Goal: Task Accomplishment & Management: Manage account settings

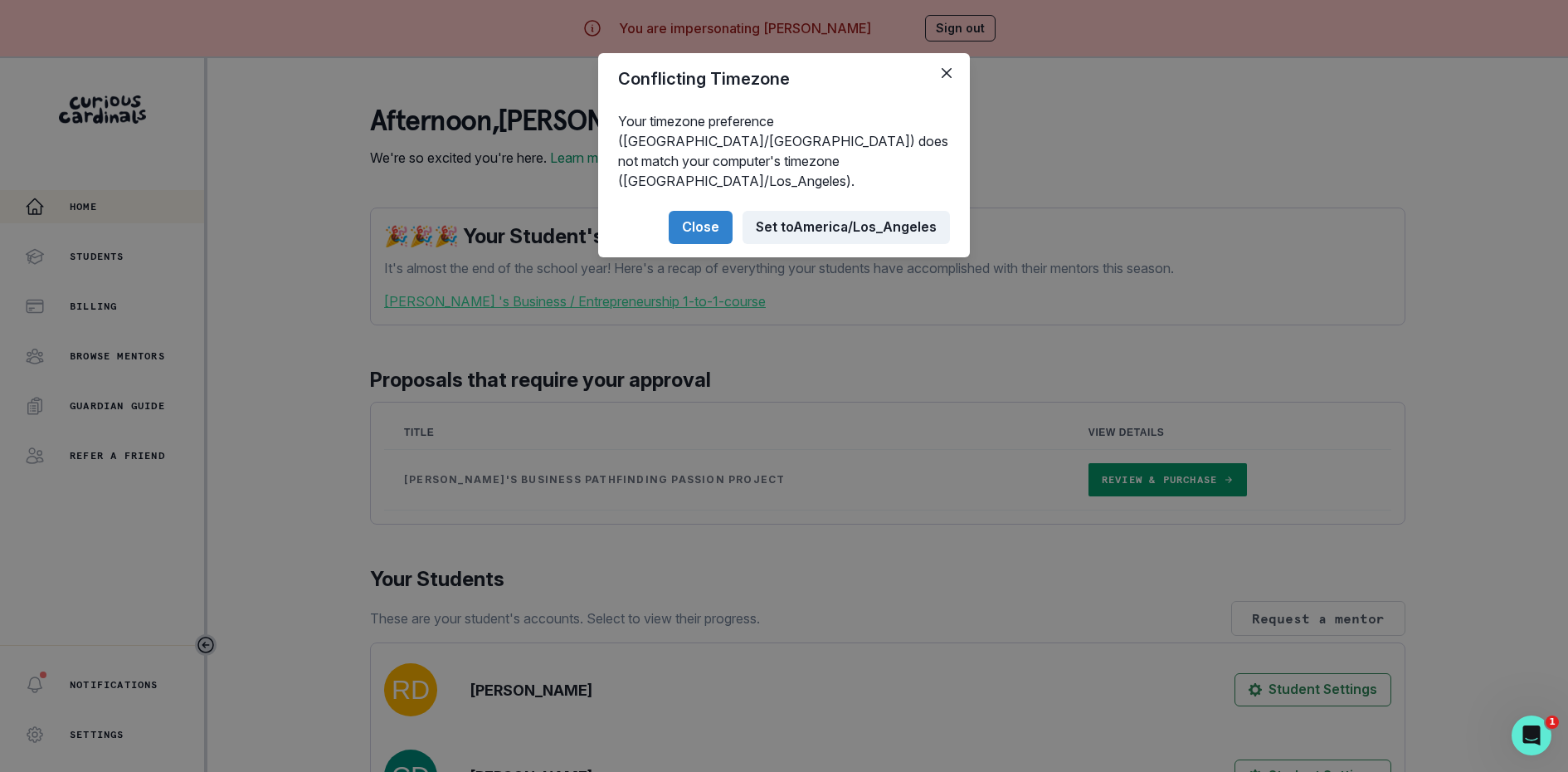
click at [807, 211] on button "Set to [GEOGRAPHIC_DATA]/Los_Angeles" at bounding box center [846, 227] width 208 height 33
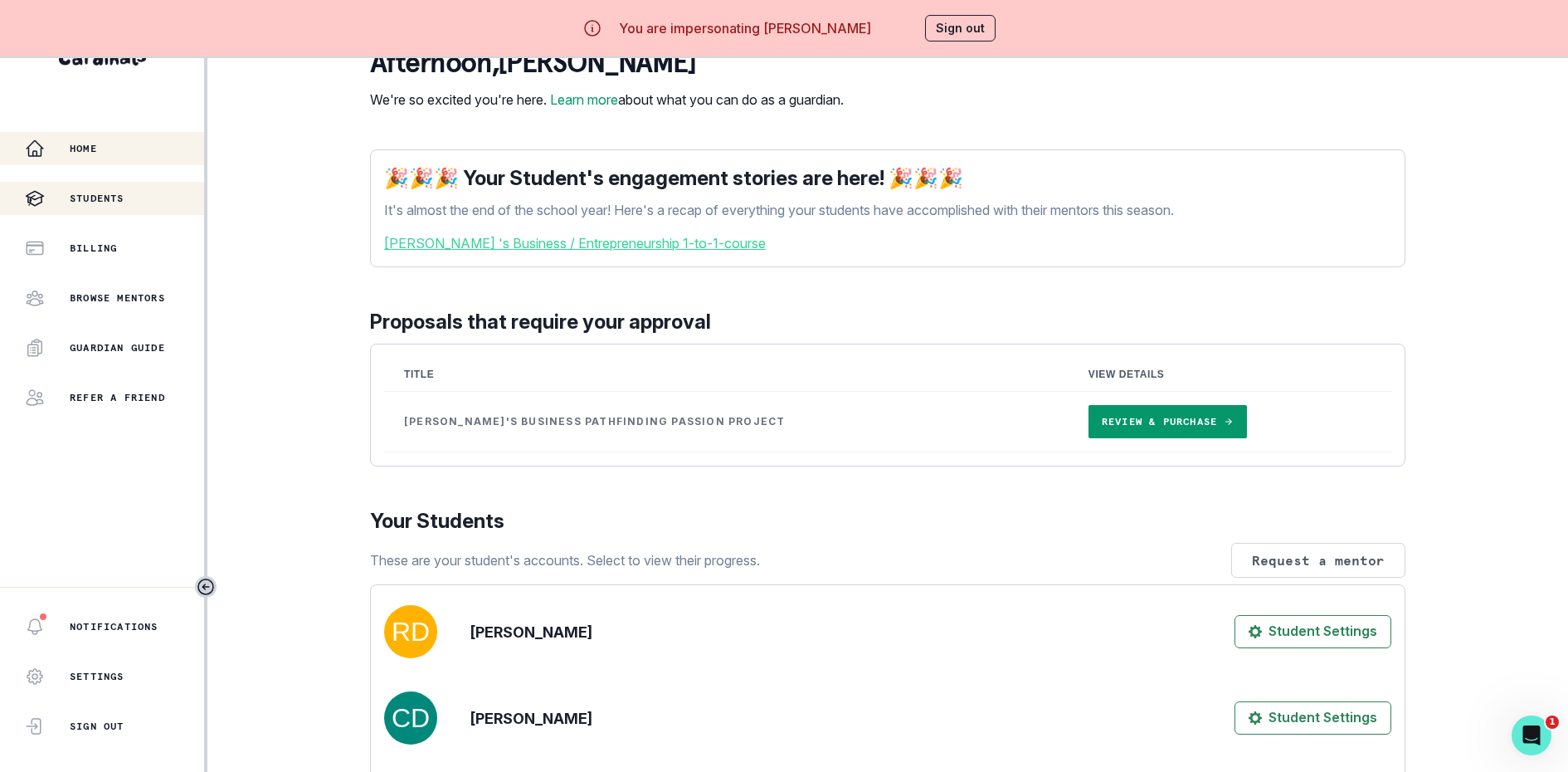
click at [121, 198] on p "Students" at bounding box center [97, 199] width 54 height 13
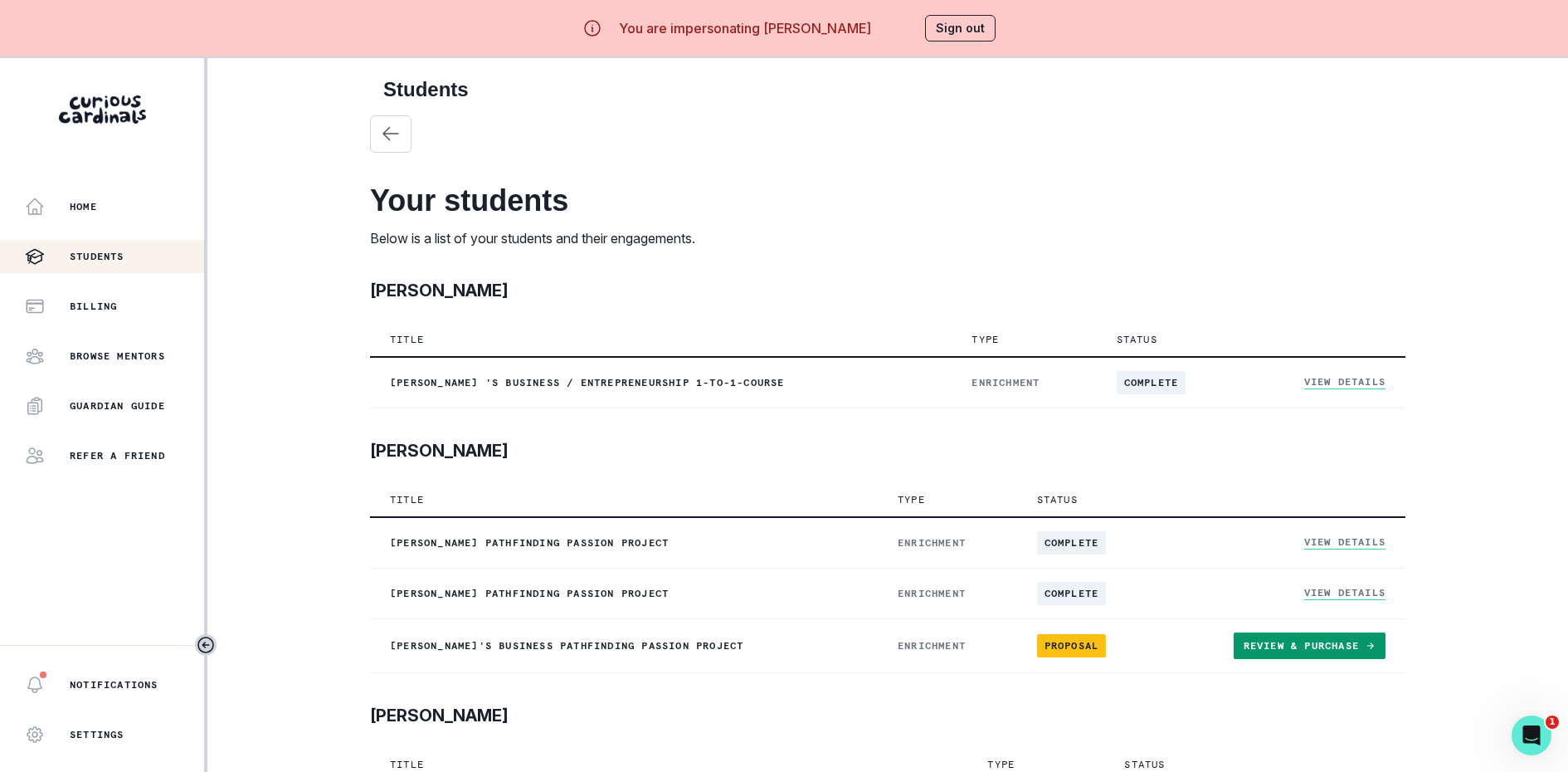
scroll to position [58, 0]
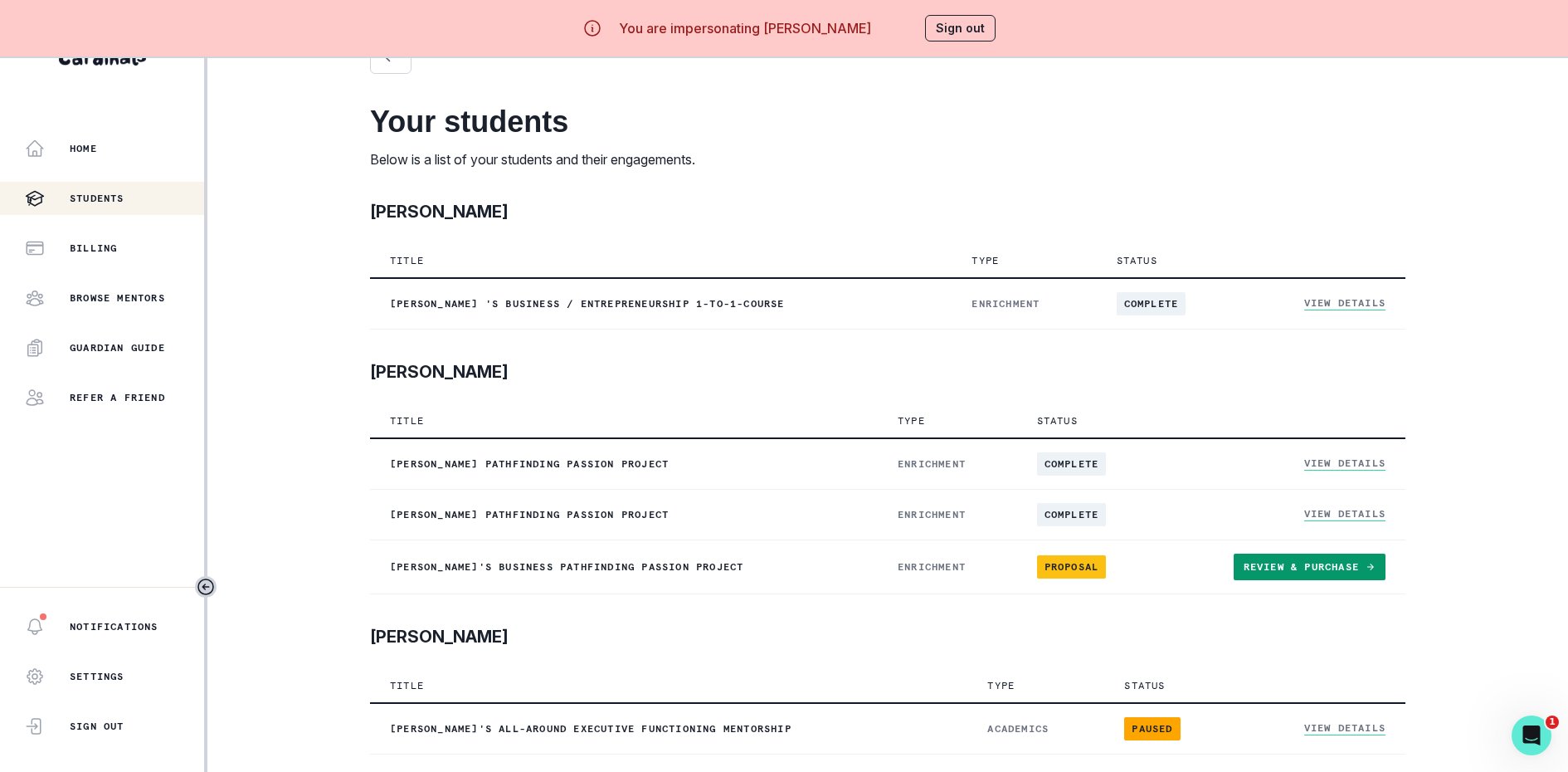
click at [940, 45] on div "You are impersonating [PERSON_NAME] Sign out" at bounding box center [784, 28] width 472 height 40
click at [942, 43] on div "You are impersonating [PERSON_NAME] Sign out" at bounding box center [784, 28] width 472 height 40
click at [952, 35] on button "Sign out" at bounding box center [960, 28] width 70 height 27
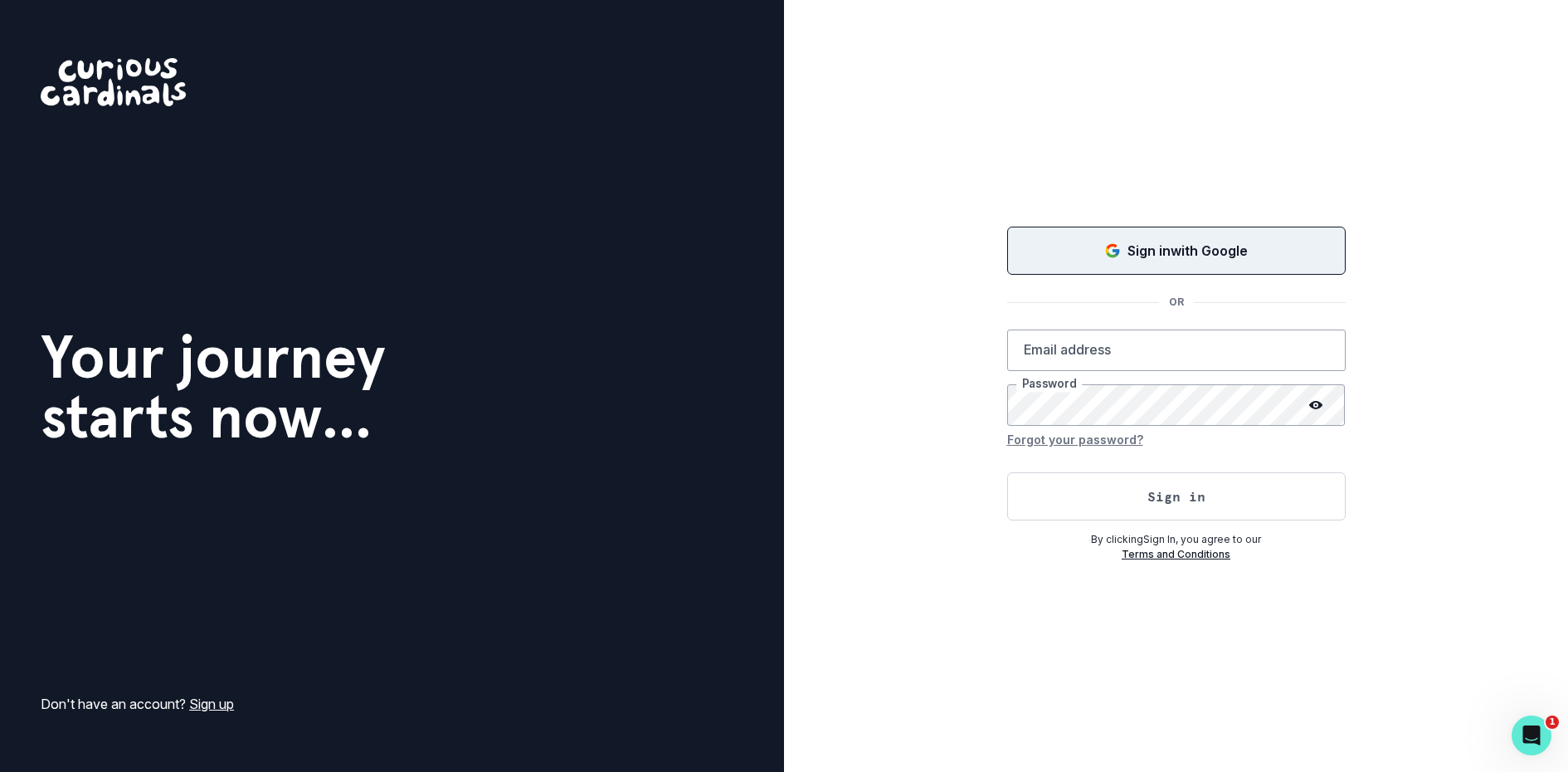
click at [1039, 254] on div "Sign in with Google" at bounding box center [1177, 251] width 297 height 20
